Goal: Task Accomplishment & Management: Manage account settings

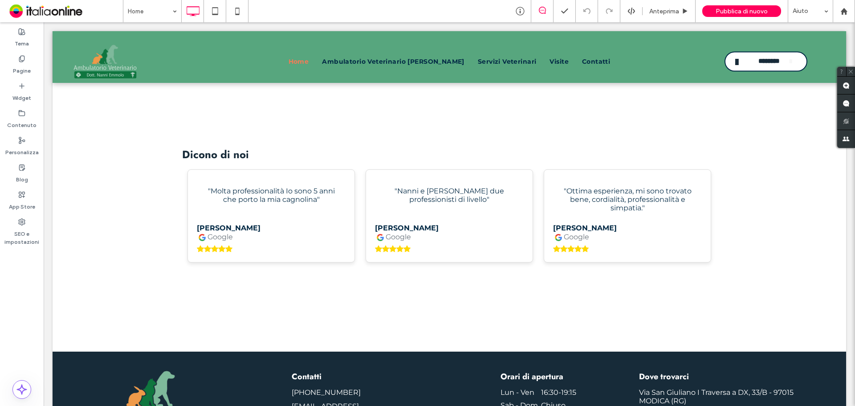
scroll to position [1841, 0]
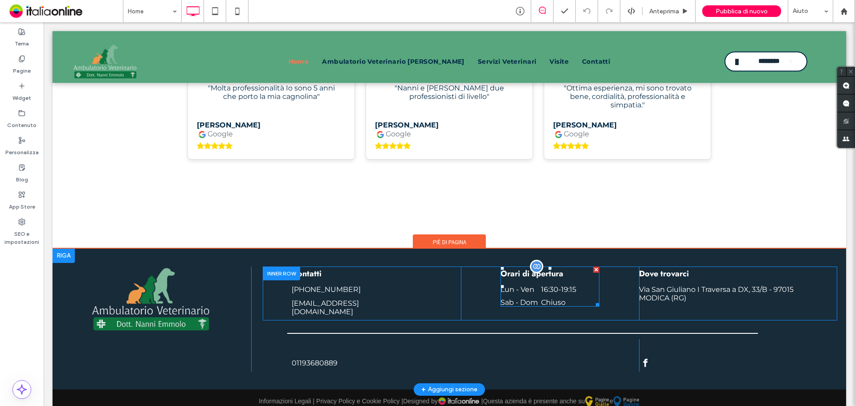
click at [573, 298] on dd "Chiuso" at bounding box center [570, 302] width 58 height 8
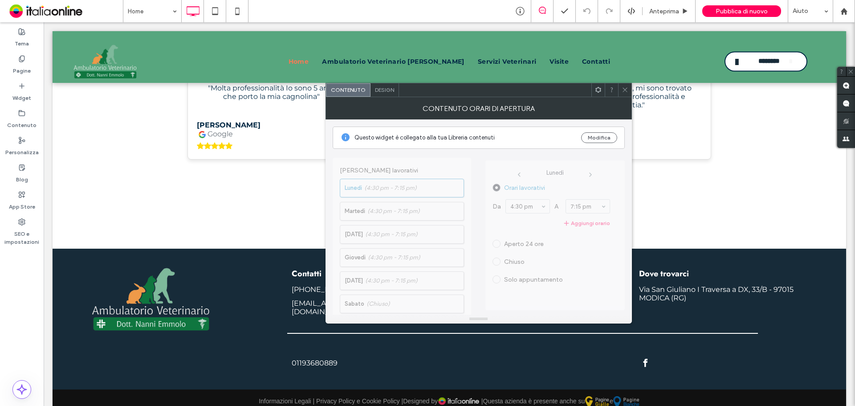
scroll to position [232, 0]
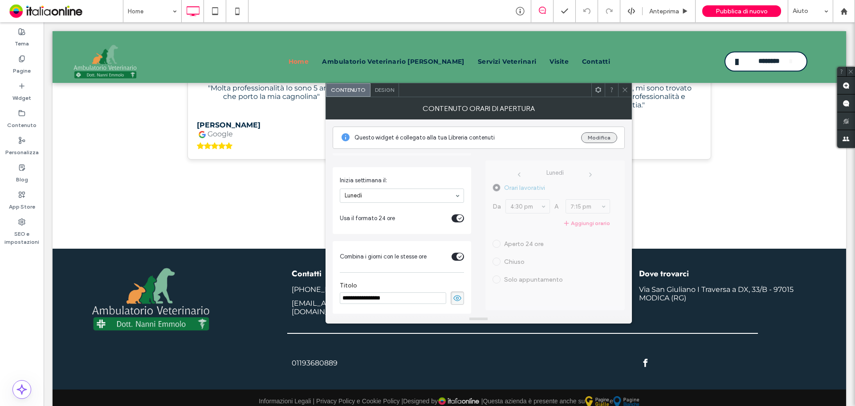
click at [604, 139] on button "Modifica" at bounding box center [599, 137] width 36 height 11
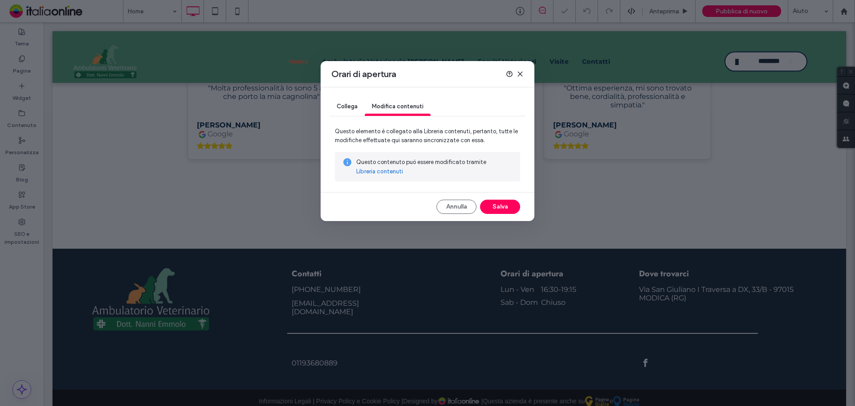
click at [388, 171] on link "Libreria contenuti" at bounding box center [379, 171] width 47 height 9
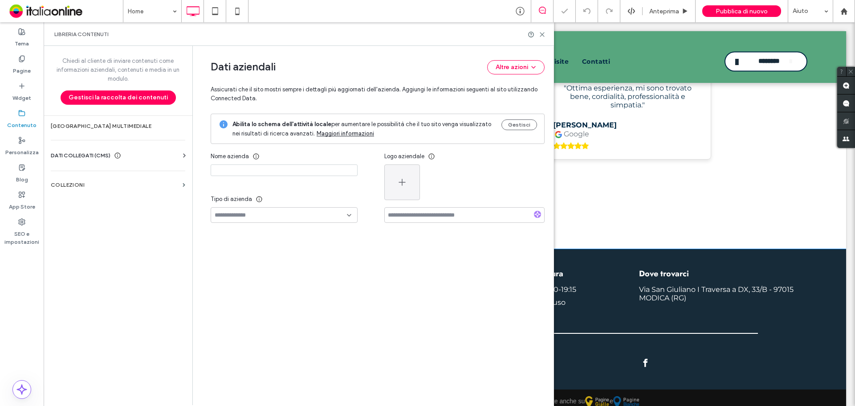
type input "**********"
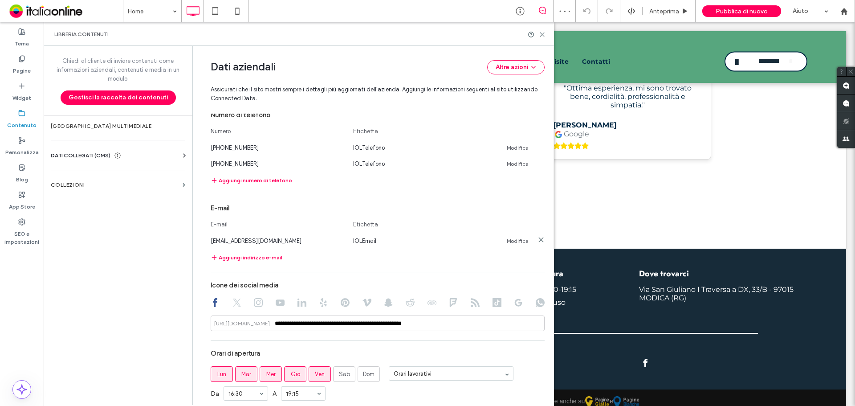
scroll to position [437, 0]
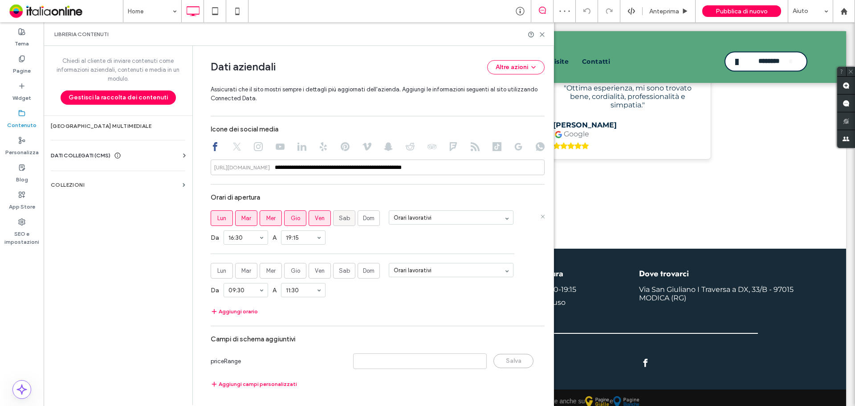
click at [346, 219] on span "Sab" at bounding box center [344, 218] width 11 height 9
drag, startPoint x: 344, startPoint y: 218, endPoint x: 237, endPoint y: 299, distance: 133.9
click at [344, 218] on span "Sab" at bounding box center [344, 218] width 11 height 9
click at [234, 309] on button "Aggiungi orario" at bounding box center [234, 311] width 47 height 11
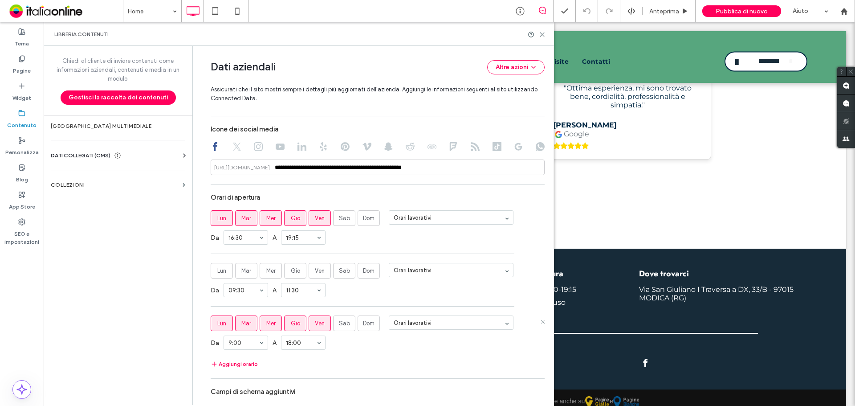
drag, startPoint x: 212, startPoint y: 323, endPoint x: 248, endPoint y: 323, distance: 36.1
click at [213, 323] on label "Lun" at bounding box center [222, 323] width 22 height 16
click at [246, 324] on span "Mar" at bounding box center [246, 323] width 10 height 9
click at [266, 325] on span "Mer" at bounding box center [270, 323] width 9 height 9
click at [286, 327] on label "Gio" at bounding box center [295, 323] width 22 height 16
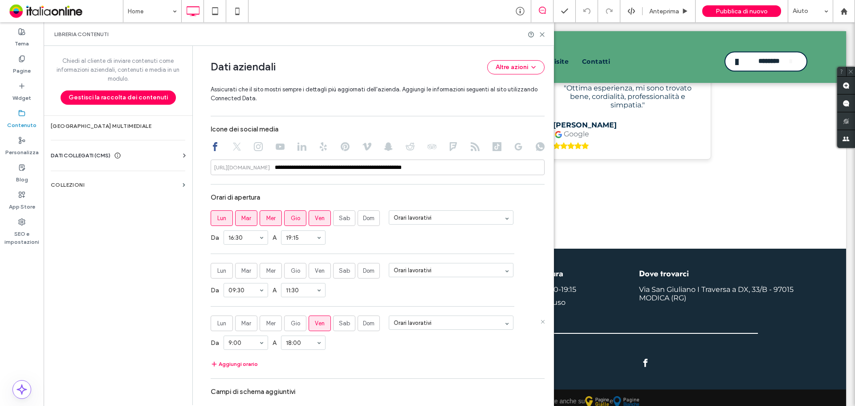
drag, startPoint x: 307, startPoint y: 330, endPoint x: 314, endPoint y: 328, distance: 7.0
click at [310, 329] on label "Ven" at bounding box center [320, 323] width 22 height 16
drag, startPoint x: 340, startPoint y: 329, endPoint x: 307, endPoint y: 339, distance: 33.7
click at [340, 329] on label "Sab" at bounding box center [344, 323] width 22 height 16
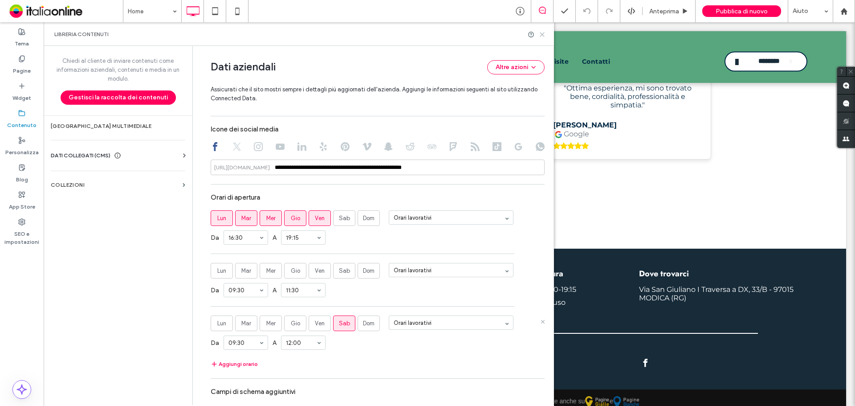
click at [543, 33] on use at bounding box center [542, 35] width 4 height 4
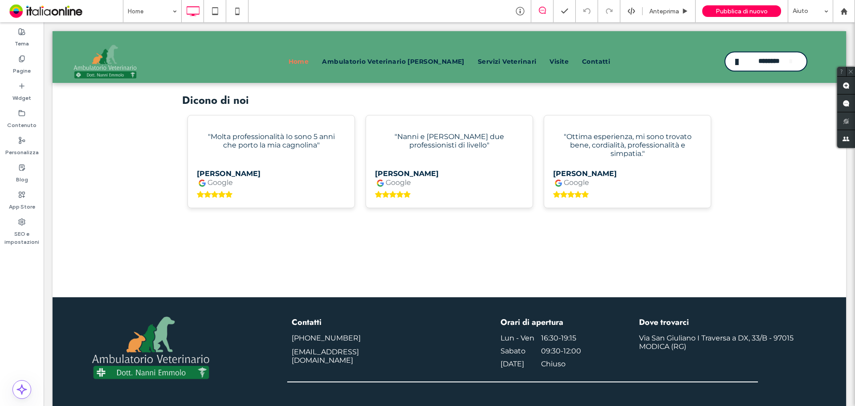
scroll to position [1848, 0]
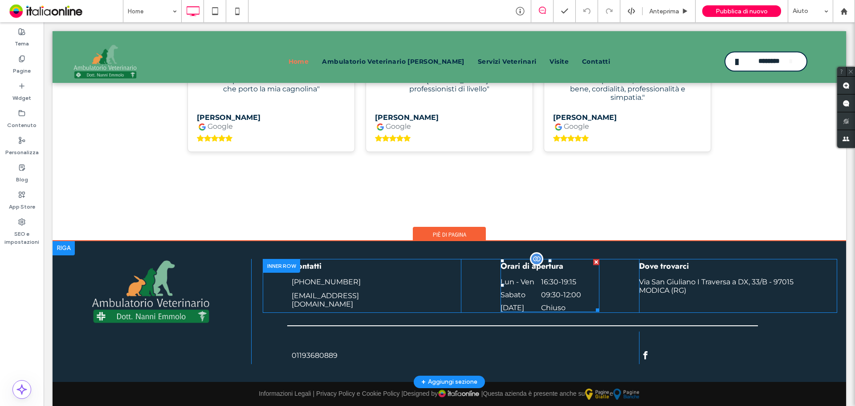
click at [560, 278] on dd "16:30 - 19:15" at bounding box center [570, 282] width 58 height 8
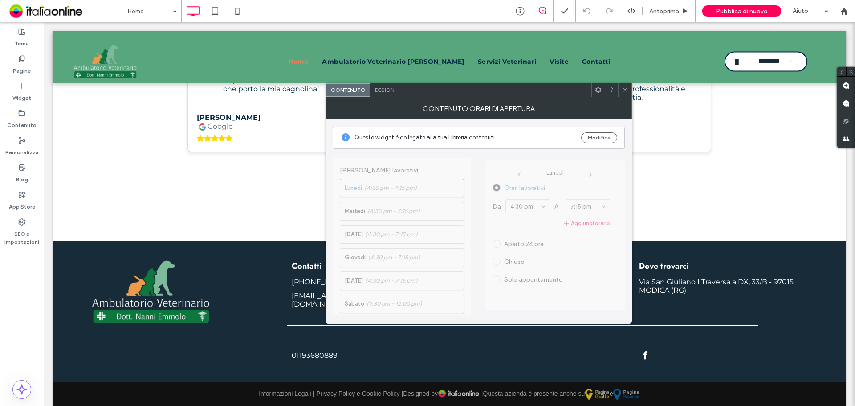
scroll to position [232, 0]
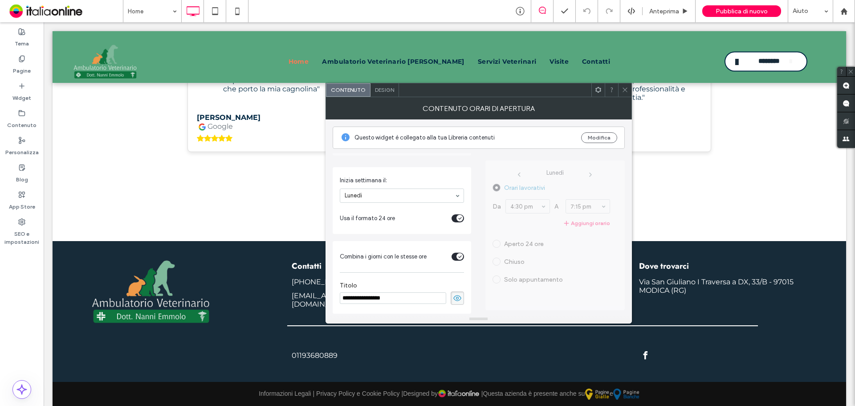
click at [623, 95] on span at bounding box center [625, 89] width 7 height 13
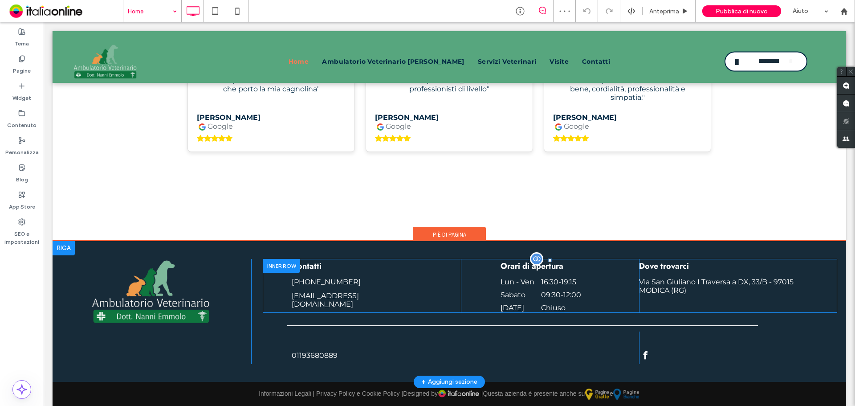
drag, startPoint x: 146, startPoint y: 10, endPoint x: 147, endPoint y: 16, distance: 5.6
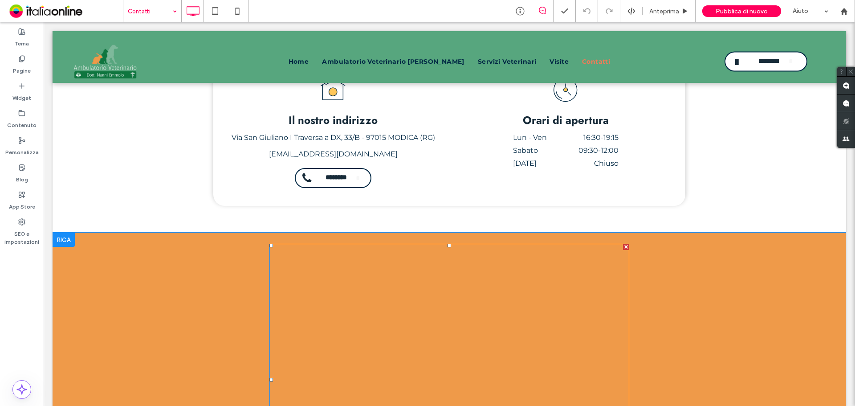
scroll to position [401, 0]
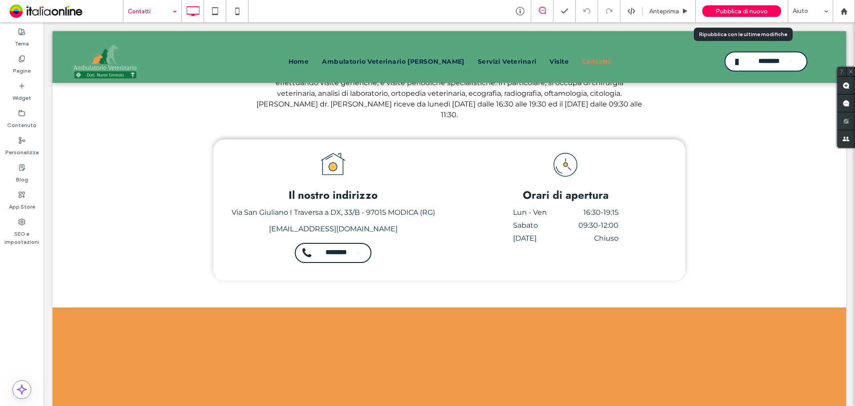
click at [738, 9] on span "Pubblica di nuovo" at bounding box center [742, 12] width 52 height 8
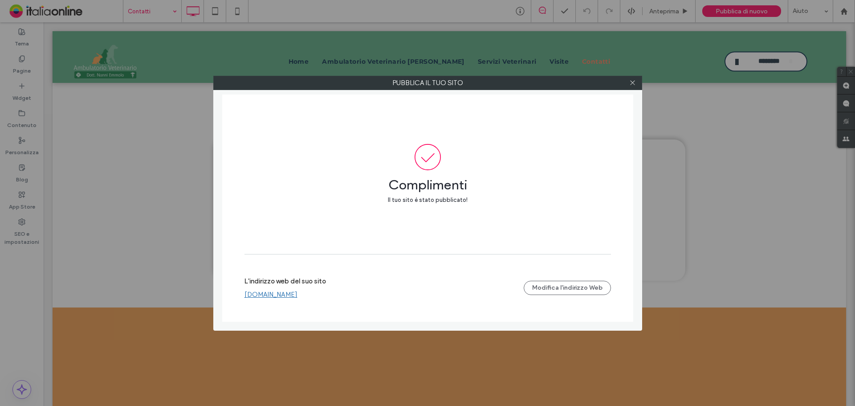
click at [298, 295] on link "[DOMAIN_NAME]" at bounding box center [271, 294] width 53 height 8
